Goal: Information Seeking & Learning: Learn about a topic

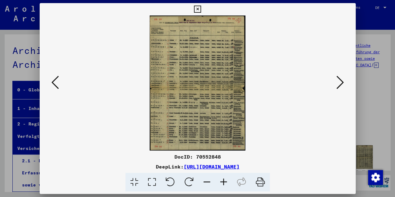
scroll to position [62, 0]
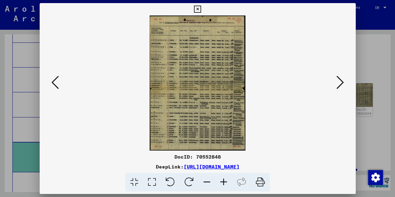
click at [223, 182] on icon at bounding box center [223, 182] width 17 height 19
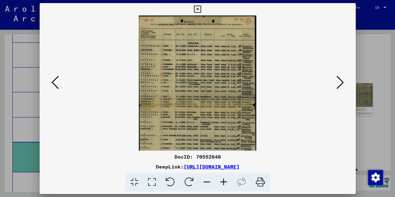
click at [223, 182] on icon at bounding box center [223, 182] width 17 height 19
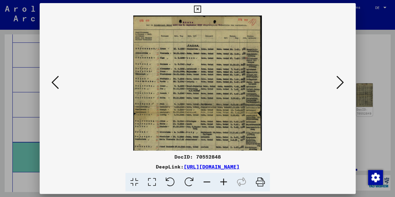
click at [223, 182] on icon at bounding box center [223, 182] width 17 height 19
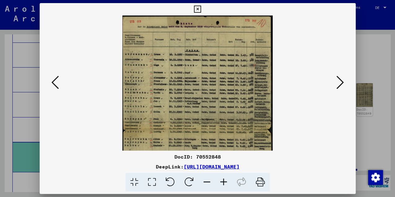
click at [223, 183] on icon at bounding box center [223, 182] width 17 height 19
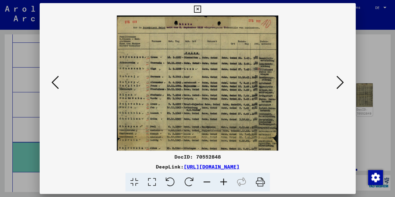
click at [223, 183] on icon at bounding box center [223, 182] width 17 height 19
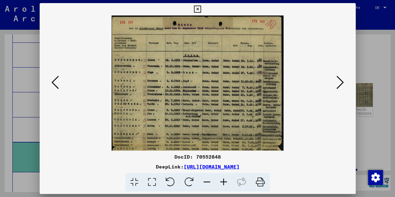
click at [222, 183] on icon at bounding box center [223, 182] width 17 height 19
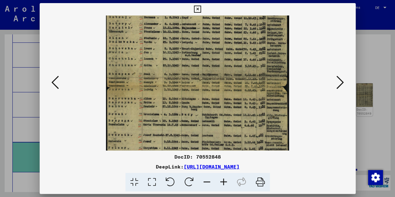
scroll to position [69, 0]
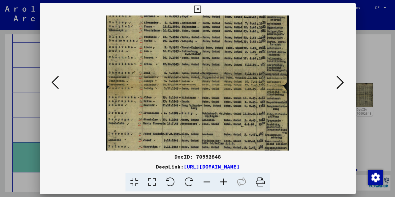
drag, startPoint x: 191, startPoint y: 136, endPoint x: 178, endPoint y: 70, distance: 67.0
click at [178, 70] on img at bounding box center [197, 76] width 183 height 259
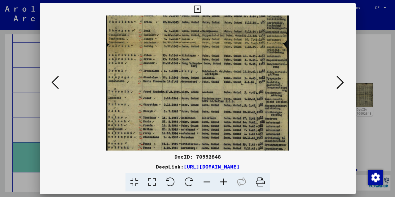
scroll to position [124, 0]
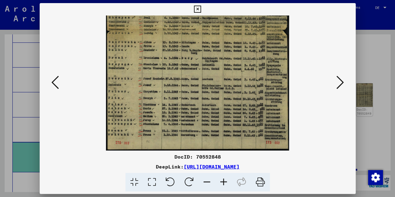
drag, startPoint x: 150, startPoint y: 145, endPoint x: 142, endPoint y: 33, distance: 112.7
click at [142, 33] on img at bounding box center [197, 21] width 183 height 259
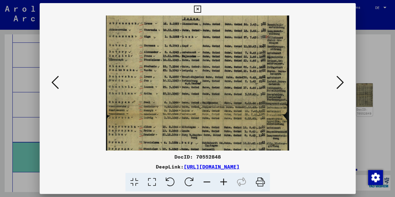
drag, startPoint x: 210, startPoint y: 48, endPoint x: 212, endPoint y: 117, distance: 68.8
click at [212, 131] on img at bounding box center [197, 105] width 183 height 259
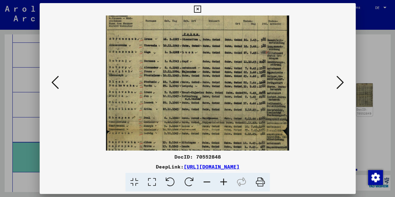
scroll to position [38, 0]
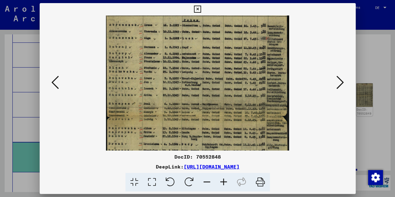
drag, startPoint x: 216, startPoint y: 54, endPoint x: 213, endPoint y: 62, distance: 9.2
click at [213, 62] on img at bounding box center [197, 107] width 183 height 259
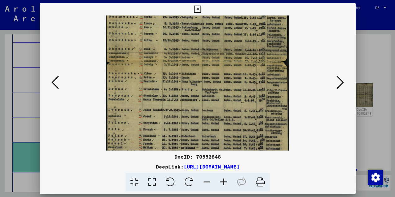
drag, startPoint x: 230, startPoint y: 131, endPoint x: 233, endPoint y: 78, distance: 53.3
click at [233, 77] on img at bounding box center [197, 52] width 183 height 259
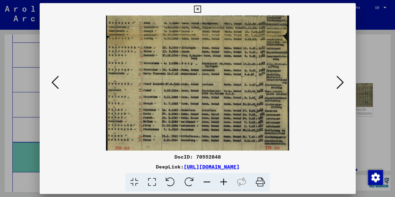
scroll to position [124, 0]
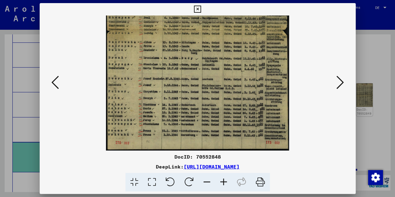
drag, startPoint x: 213, startPoint y: 115, endPoint x: 213, endPoint y: 76, distance: 38.4
click at [213, 76] on img at bounding box center [197, 21] width 183 height 259
click at [339, 84] on icon at bounding box center [339, 82] width 7 height 15
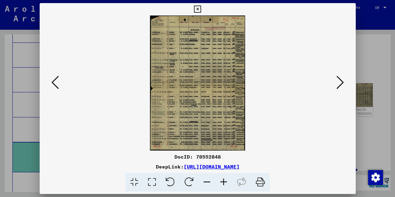
click at [225, 183] on icon at bounding box center [223, 182] width 17 height 19
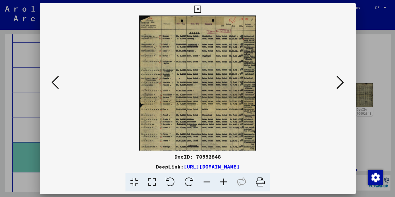
click at [225, 183] on icon at bounding box center [223, 182] width 17 height 19
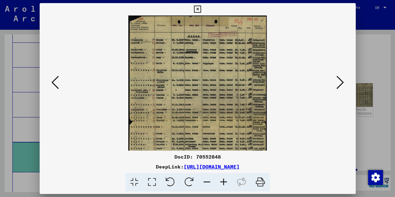
click at [225, 183] on icon at bounding box center [223, 182] width 17 height 19
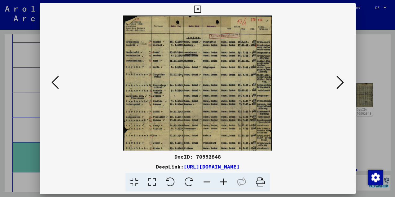
click at [225, 182] on icon at bounding box center [223, 182] width 17 height 19
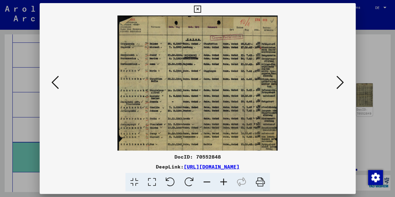
click at [225, 182] on icon at bounding box center [223, 182] width 17 height 19
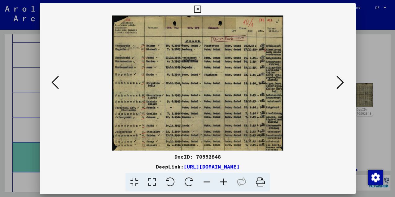
drag, startPoint x: 225, startPoint y: 182, endPoint x: 224, endPoint y: 177, distance: 4.7
click at [225, 181] on icon at bounding box center [223, 182] width 17 height 19
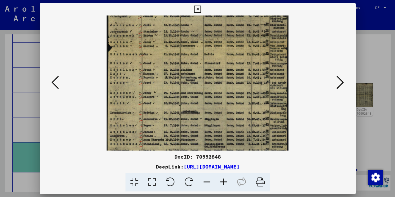
scroll to position [116, 0]
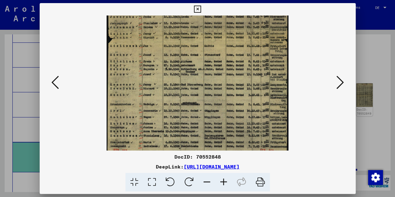
drag, startPoint x: 146, startPoint y: 123, endPoint x: 139, endPoint y: 11, distance: 112.9
click at [139, 11] on div "DocID: 70552848 DeepLink: https://collections.arolsen-archives.org/de/document/…" at bounding box center [198, 97] width 316 height 189
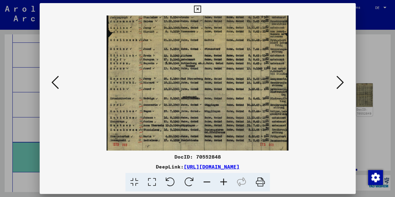
scroll to position [124, 0]
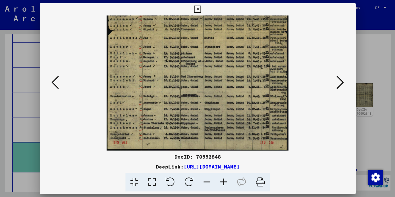
drag, startPoint x: 147, startPoint y: 127, endPoint x: 148, endPoint y: 113, distance: 13.7
click at [148, 113] on img at bounding box center [197, 21] width 182 height 259
click at [337, 81] on icon at bounding box center [339, 82] width 7 height 15
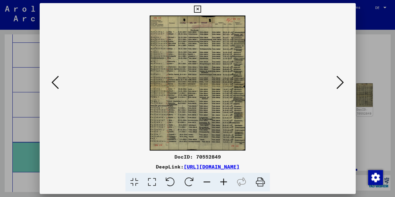
scroll to position [0, 0]
click at [225, 181] on icon at bounding box center [223, 182] width 17 height 19
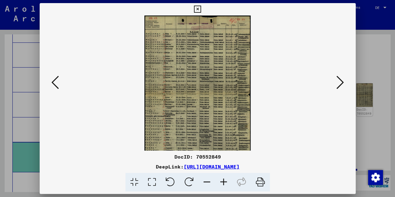
click at [225, 181] on icon at bounding box center [223, 182] width 17 height 19
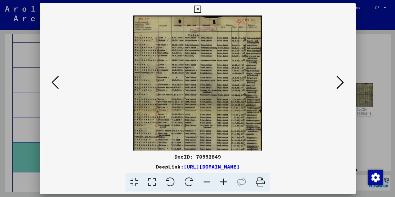
click at [225, 180] on icon at bounding box center [223, 182] width 17 height 19
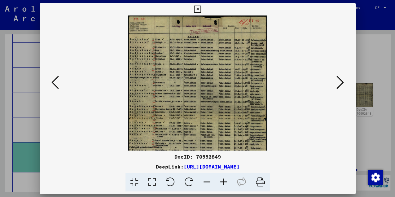
click at [225, 180] on icon at bounding box center [223, 182] width 17 height 19
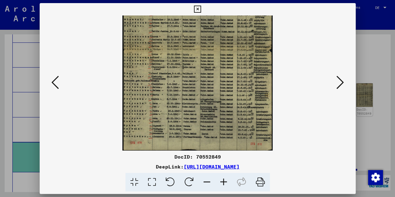
scroll to position [77, 0]
drag, startPoint x: 129, startPoint y: 95, endPoint x: 131, endPoint y: 14, distance: 81.4
click at [131, 14] on div "DocID: 70552849 DeepLink: https://collections.arolsen-archives.org/de/document/…" at bounding box center [198, 97] width 316 height 189
click at [338, 82] on icon at bounding box center [339, 82] width 7 height 15
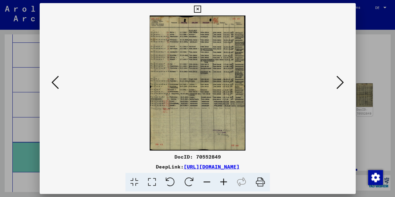
scroll to position [0, 0]
click at [222, 183] on icon at bounding box center [223, 182] width 17 height 19
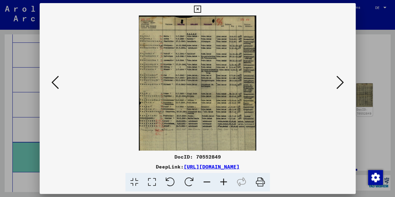
click at [221, 182] on icon at bounding box center [223, 182] width 17 height 19
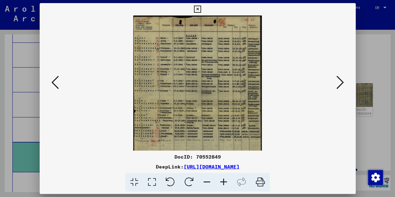
click at [221, 182] on icon at bounding box center [223, 182] width 17 height 19
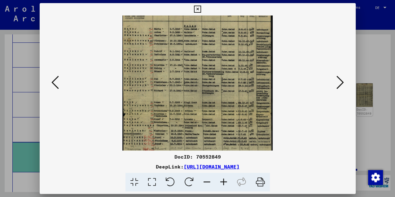
scroll to position [21, 0]
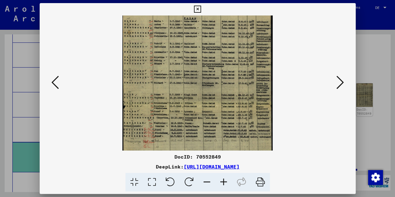
drag, startPoint x: 212, startPoint y: 78, endPoint x: 211, endPoint y: 59, distance: 18.6
click at [211, 59] on img at bounding box center [197, 101] width 150 height 212
click at [338, 86] on icon at bounding box center [339, 82] width 7 height 15
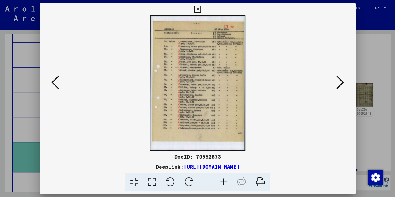
scroll to position [0, 0]
click at [59, 83] on button at bounding box center [55, 83] width 11 height 18
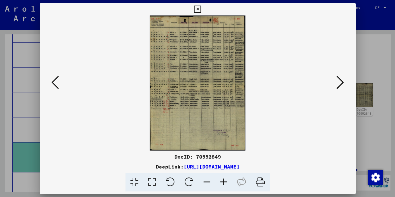
click at [59, 83] on icon at bounding box center [54, 82] width 7 height 15
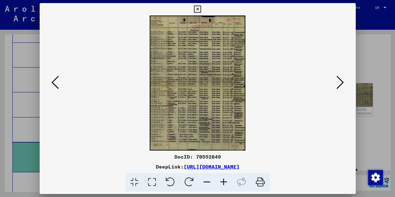
click at [59, 83] on icon at bounding box center [54, 82] width 7 height 15
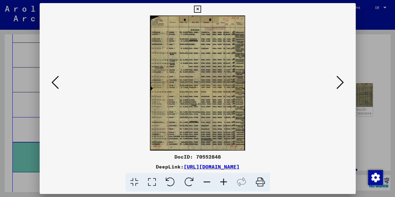
click at [59, 83] on icon at bounding box center [54, 82] width 7 height 15
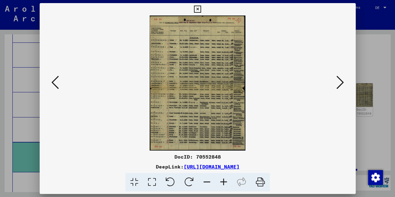
click at [55, 83] on icon at bounding box center [54, 82] width 7 height 15
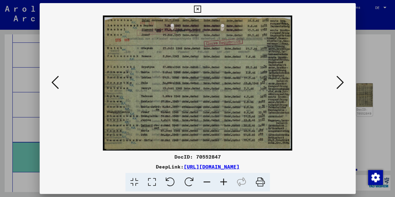
click at [56, 82] on icon at bounding box center [54, 82] width 7 height 15
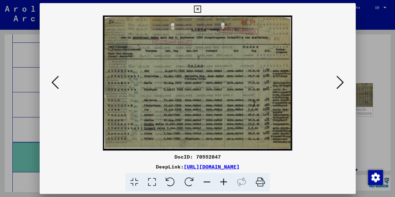
click at [56, 82] on icon at bounding box center [54, 82] width 7 height 15
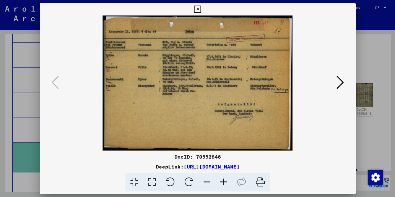
click at [101, 107] on viewer-one-image at bounding box center [198, 82] width 274 height 135
click at [336, 85] on icon at bounding box center [339, 82] width 7 height 15
